Goal: Browse casually

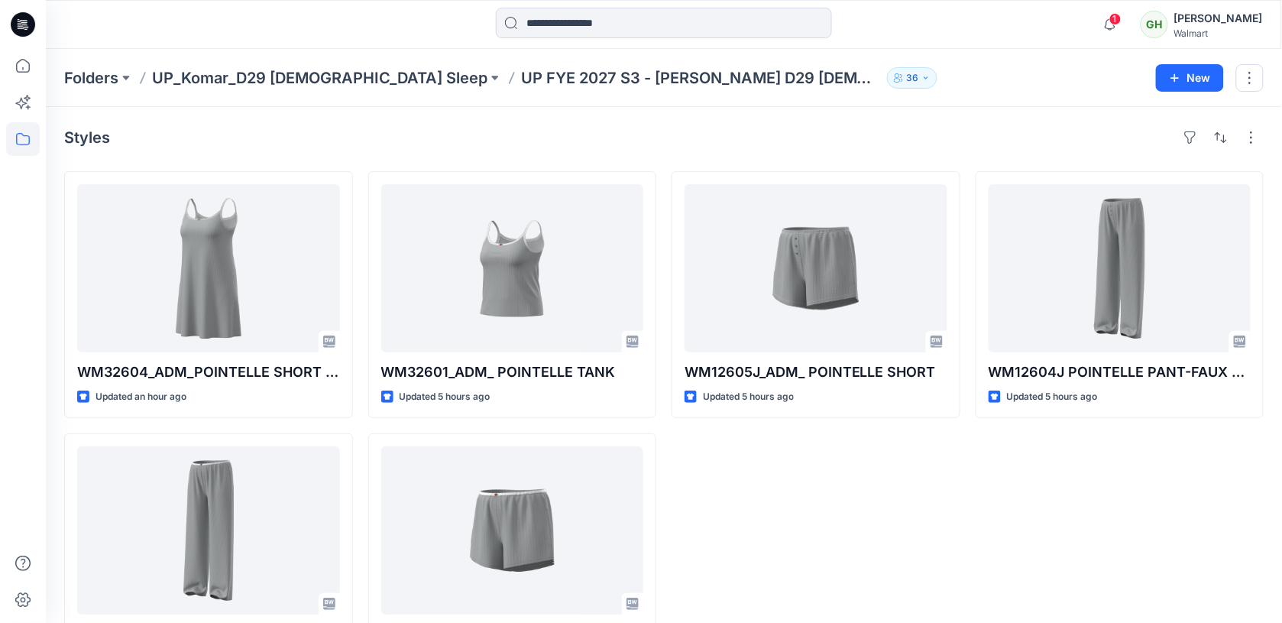
click at [21, 24] on icon at bounding box center [23, 24] width 24 height 24
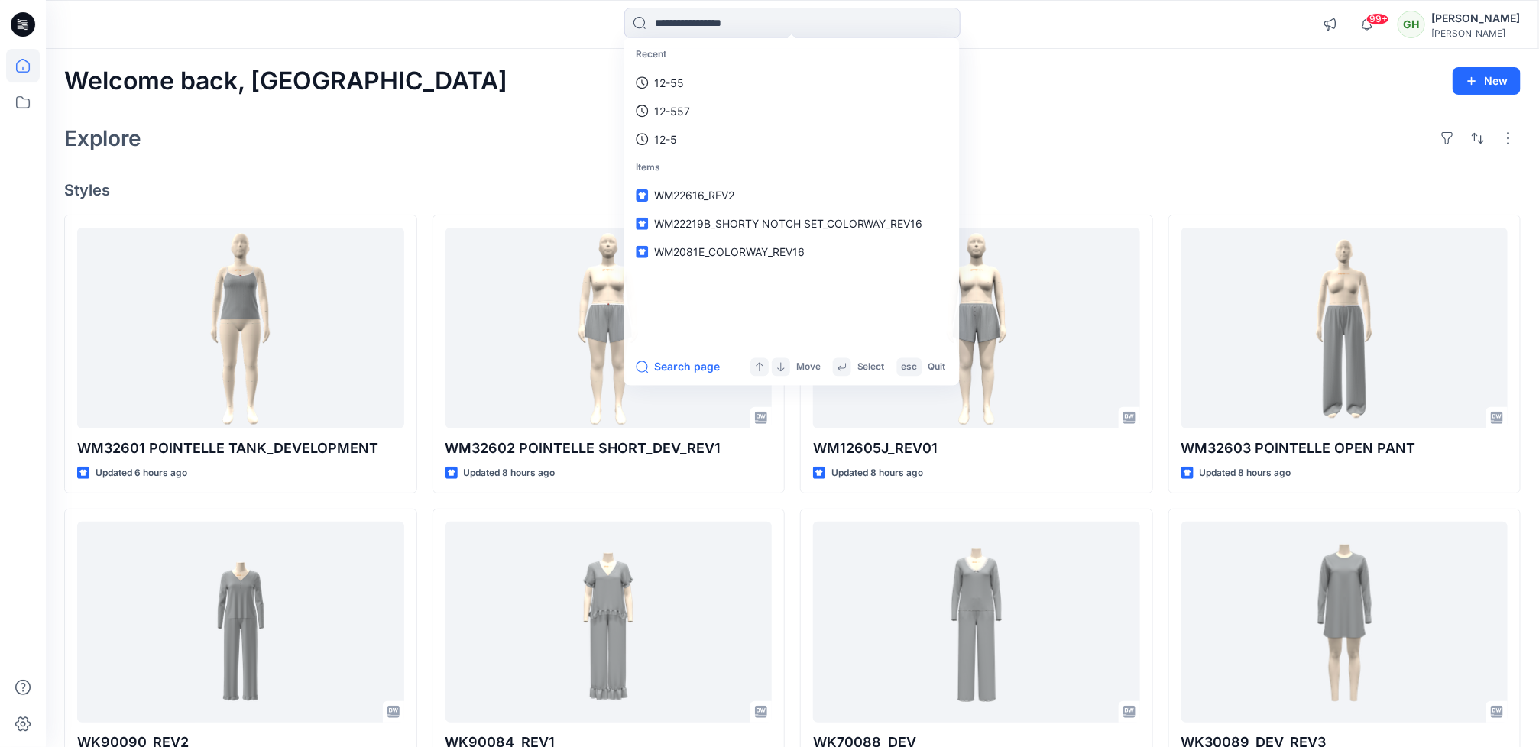
click at [381, 127] on div "Explore" at bounding box center [792, 138] width 1456 height 37
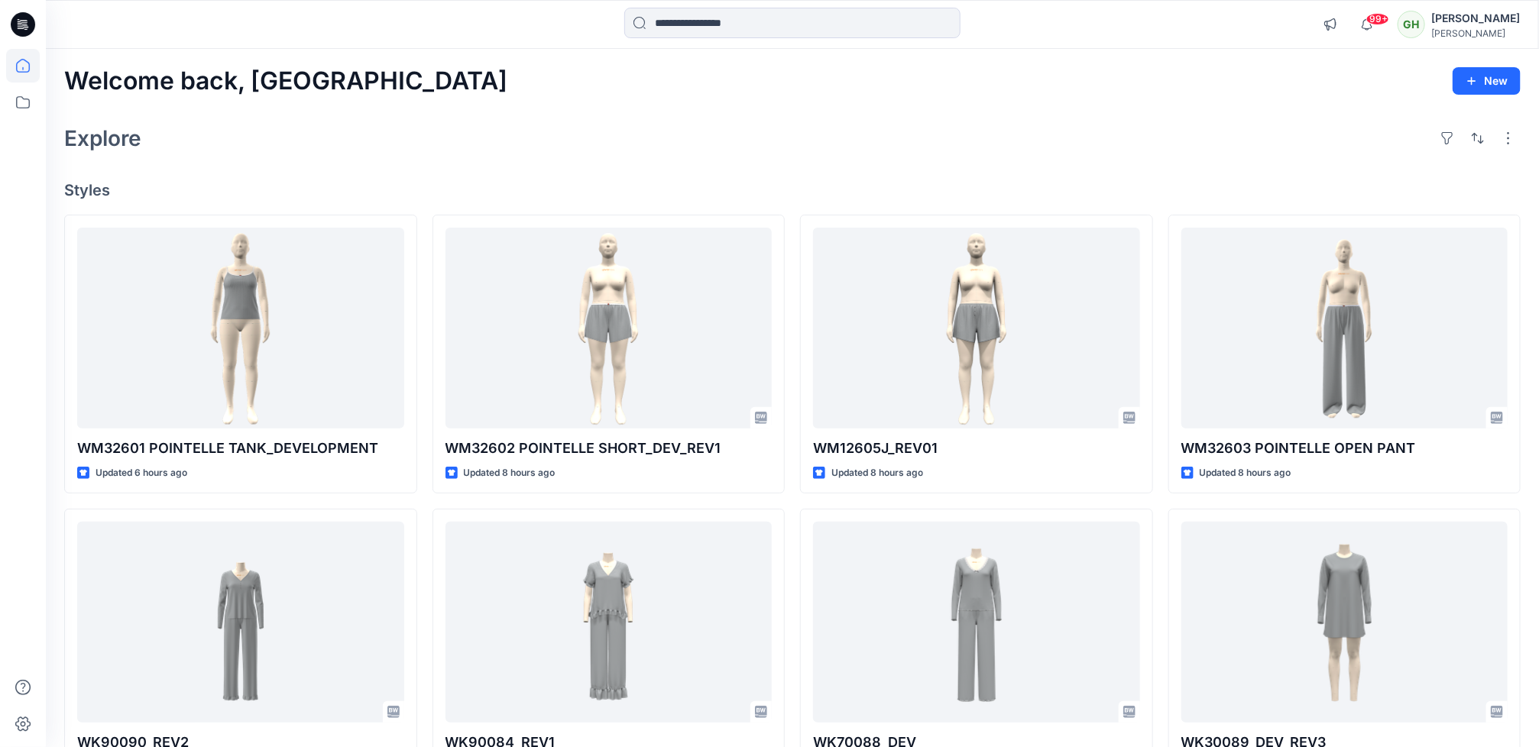
click at [19, 19] on icon at bounding box center [23, 24] width 24 height 24
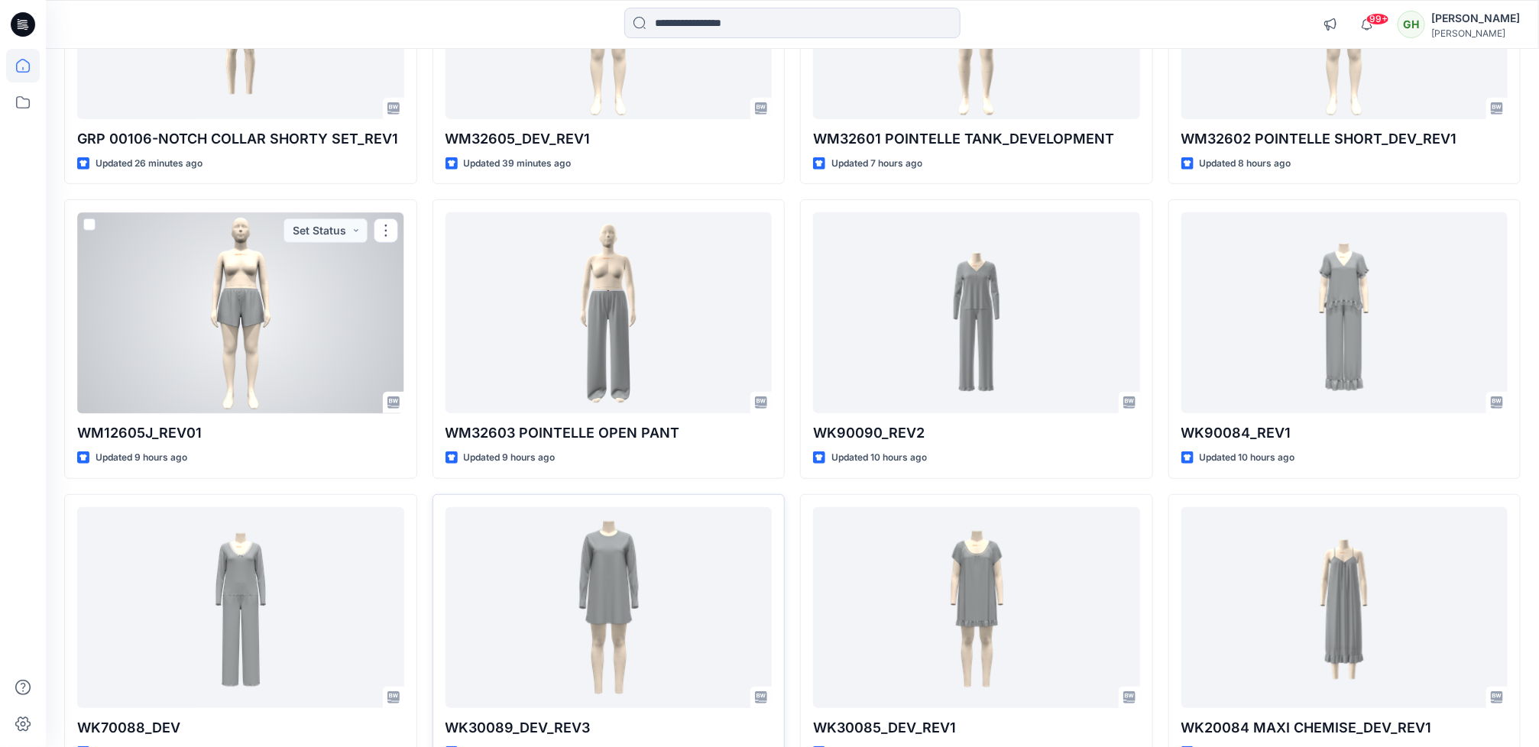
scroll to position [344, 0]
